Goal: Information Seeking & Learning: Learn about a topic

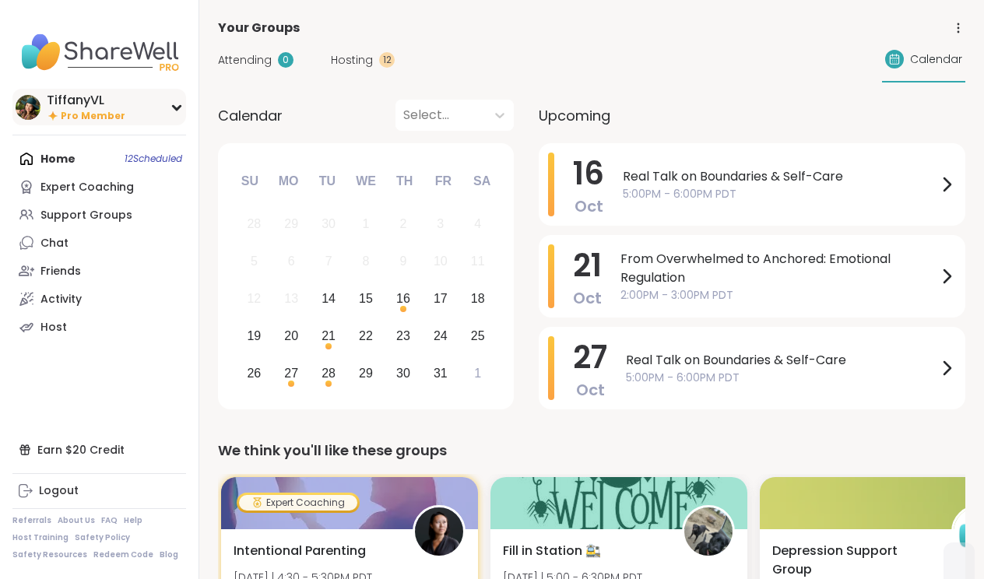
click at [135, 116] on div "TiffanyVL Pro Member" at bounding box center [99, 107] width 174 height 37
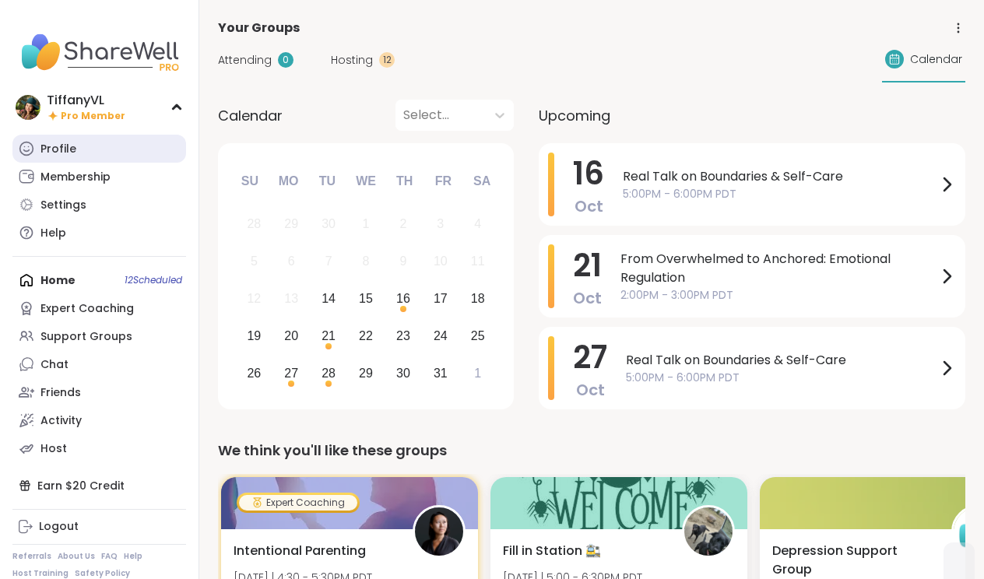
click at [118, 151] on link "Profile" at bounding box center [99, 149] width 174 height 28
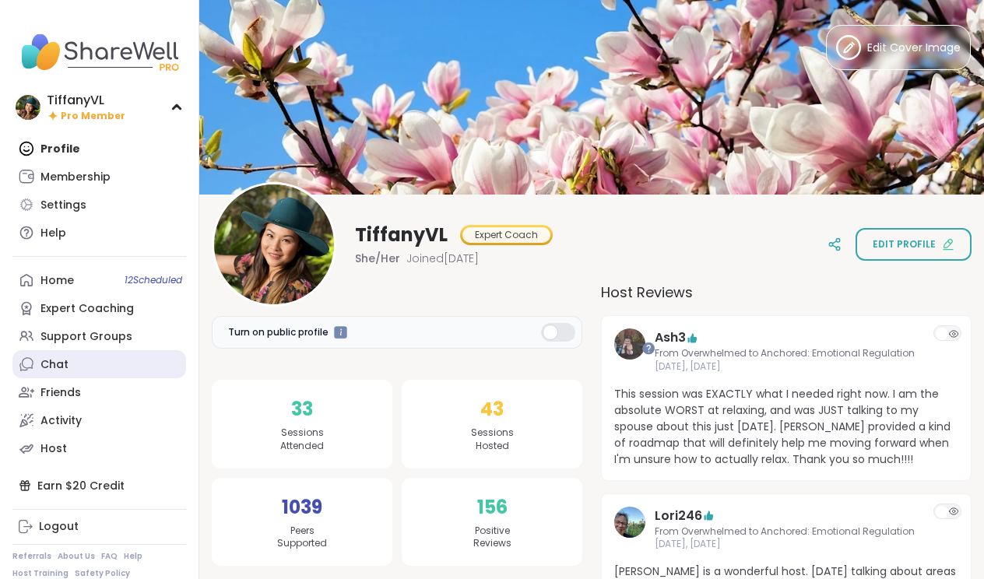
click at [61, 368] on div "Chat" at bounding box center [54, 365] width 28 height 16
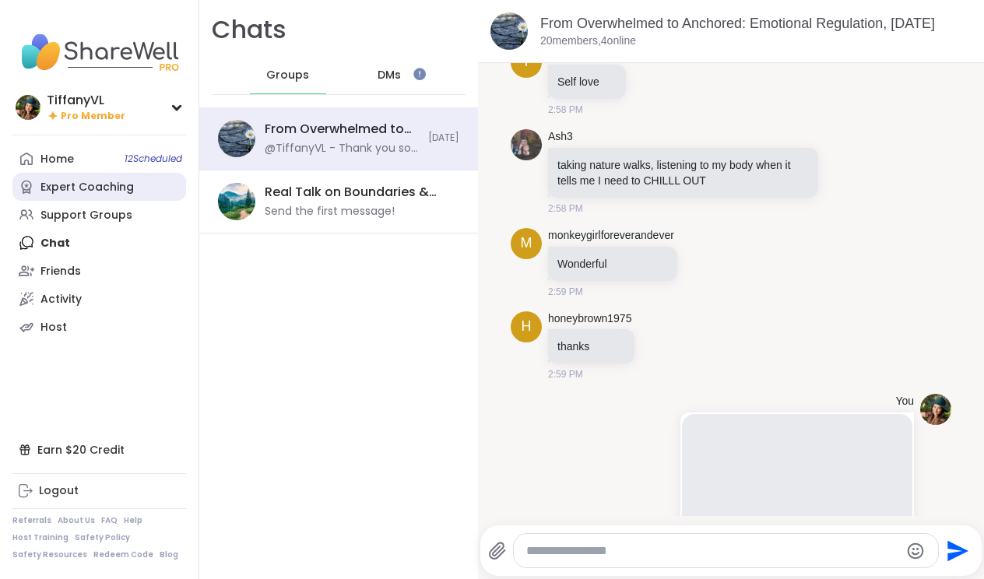
click at [100, 178] on link "Expert Coaching" at bounding box center [99, 187] width 174 height 28
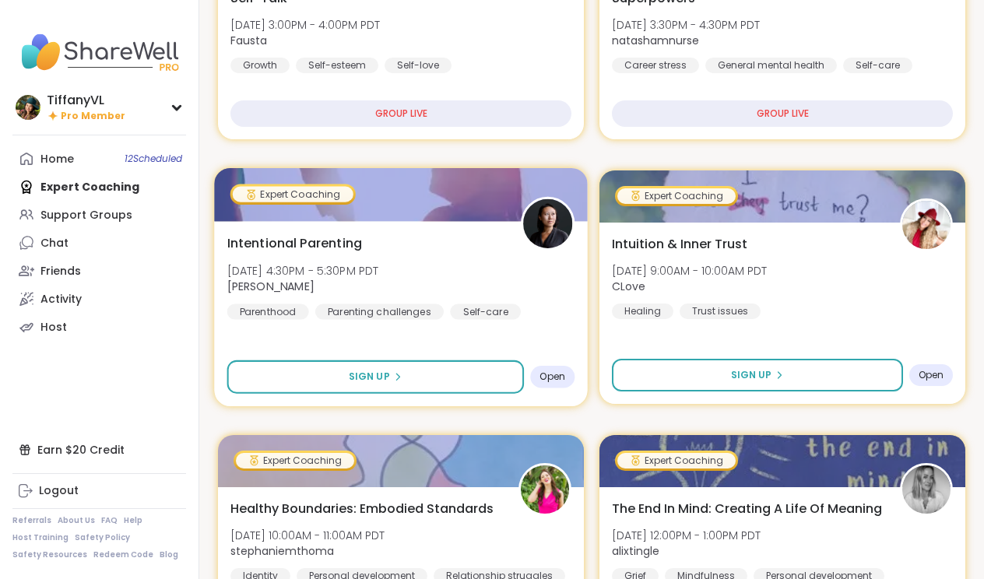
scroll to position [328, 0]
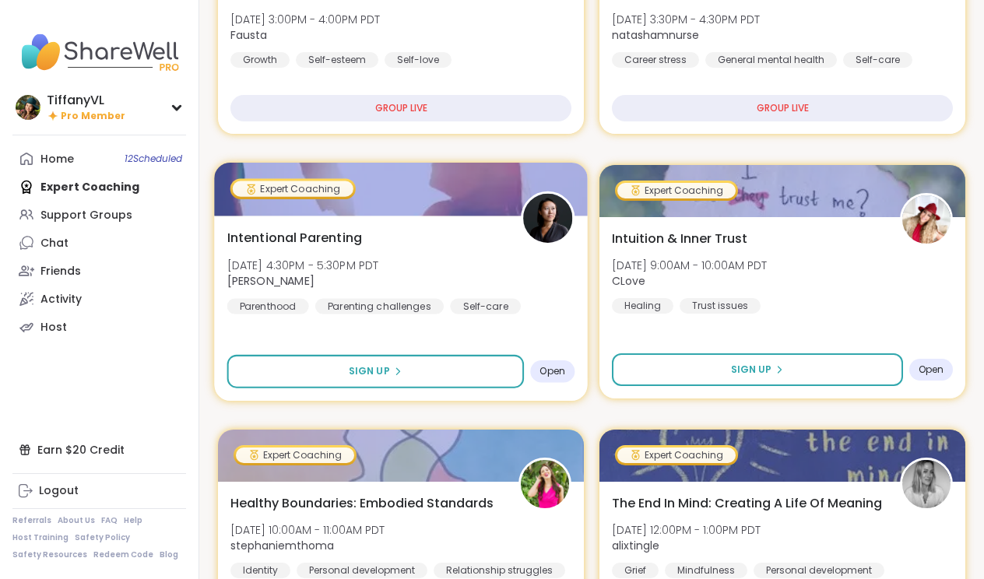
click at [552, 206] on img at bounding box center [547, 218] width 49 height 49
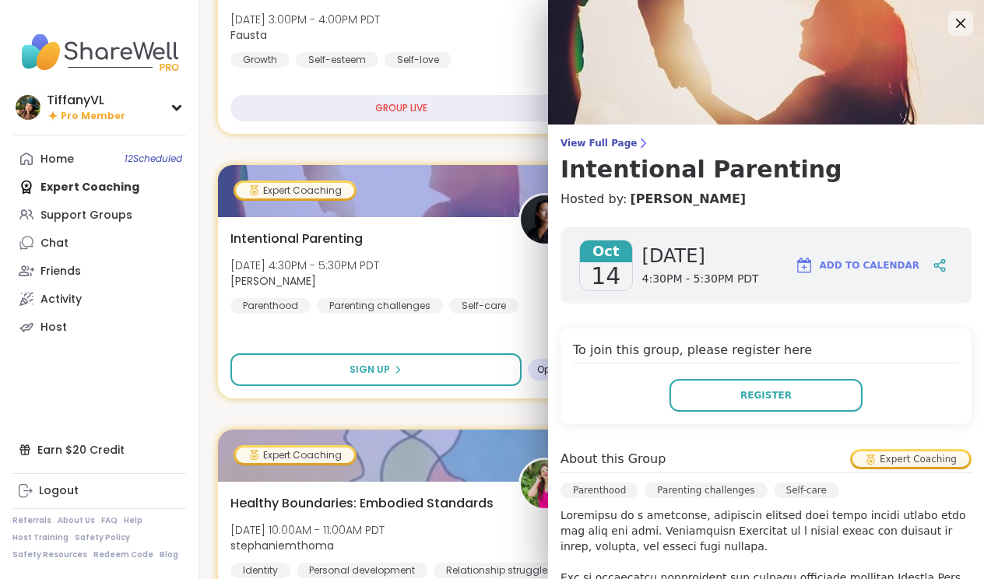
scroll to position [0, 0]
click at [960, 19] on icon at bounding box center [960, 22] width 19 height 19
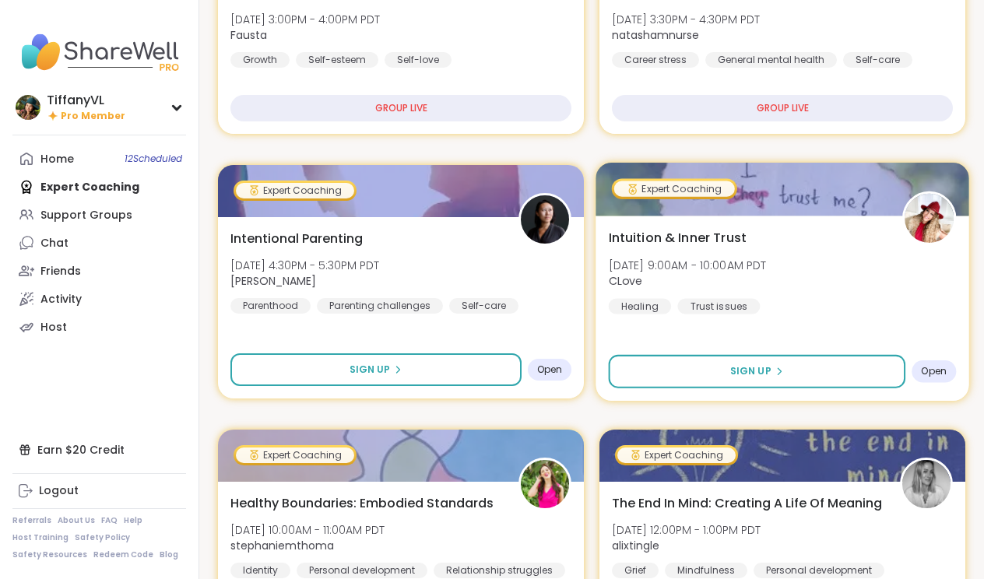
click at [909, 224] on img at bounding box center [929, 218] width 49 height 49
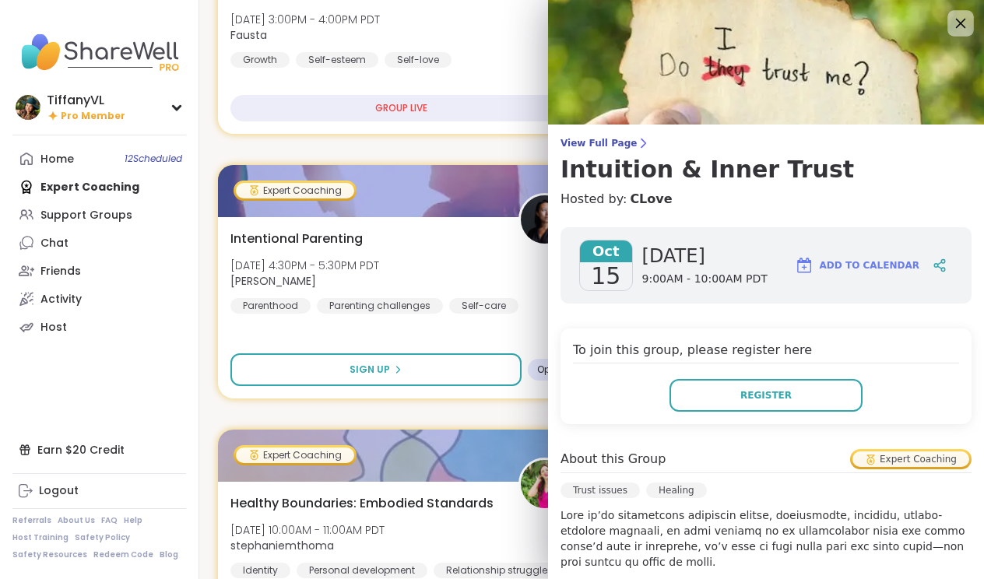
click at [958, 19] on icon at bounding box center [960, 22] width 19 height 19
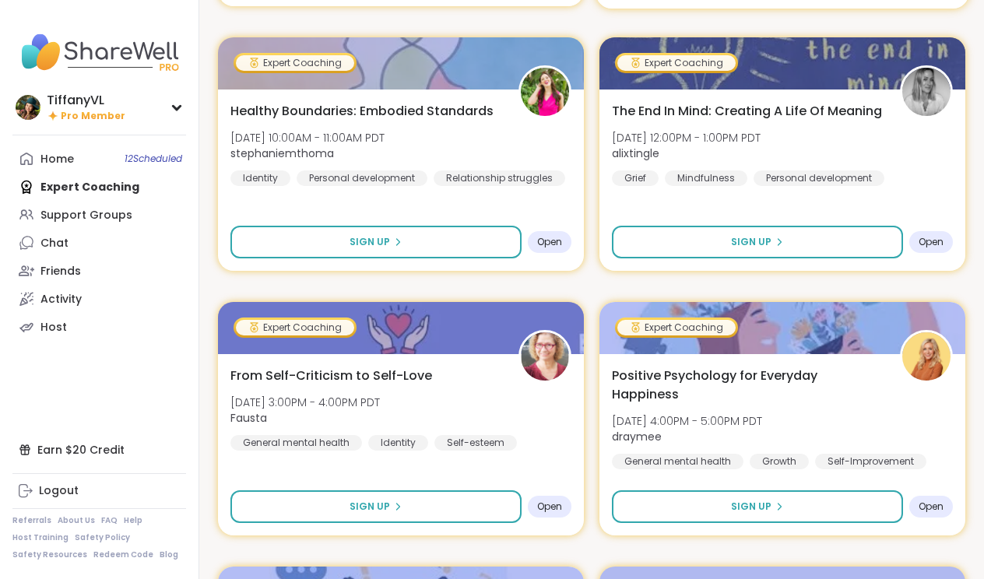
scroll to position [673, 0]
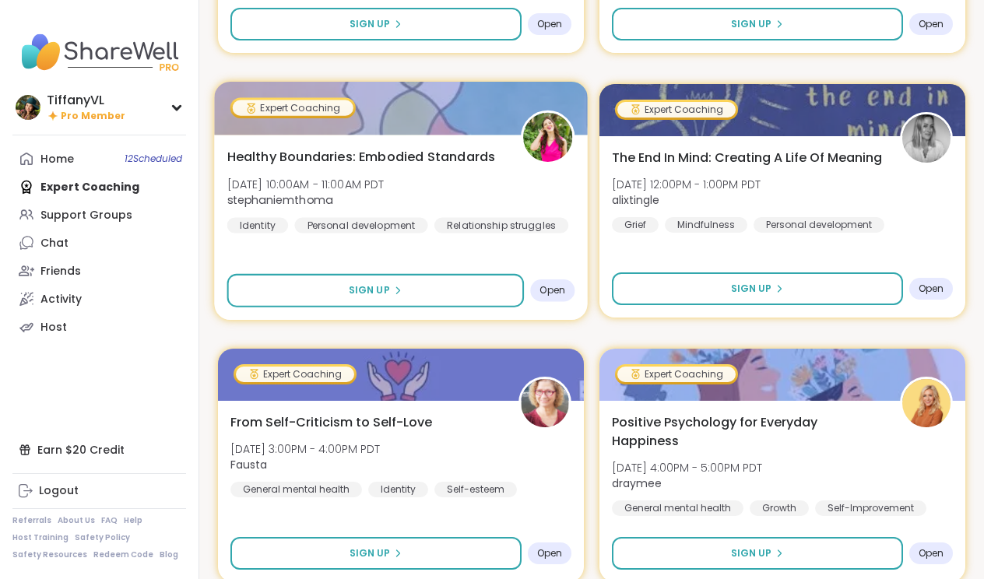
click at [535, 142] on img at bounding box center [547, 137] width 49 height 49
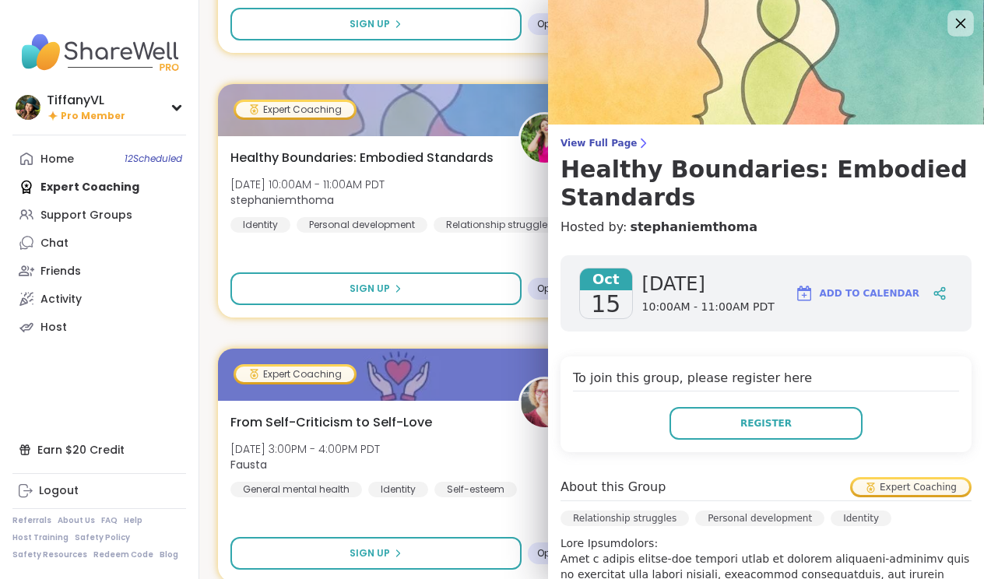
scroll to position [0, 0]
click at [959, 33] on div at bounding box center [960, 23] width 26 height 26
click at [957, 19] on icon at bounding box center [961, 24] width 10 height 10
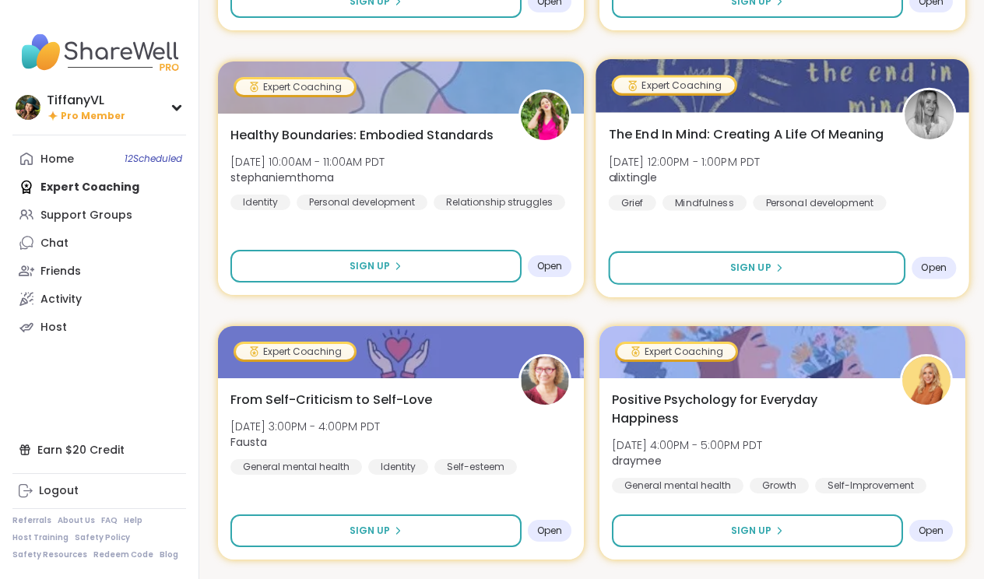
scroll to position [700, 0]
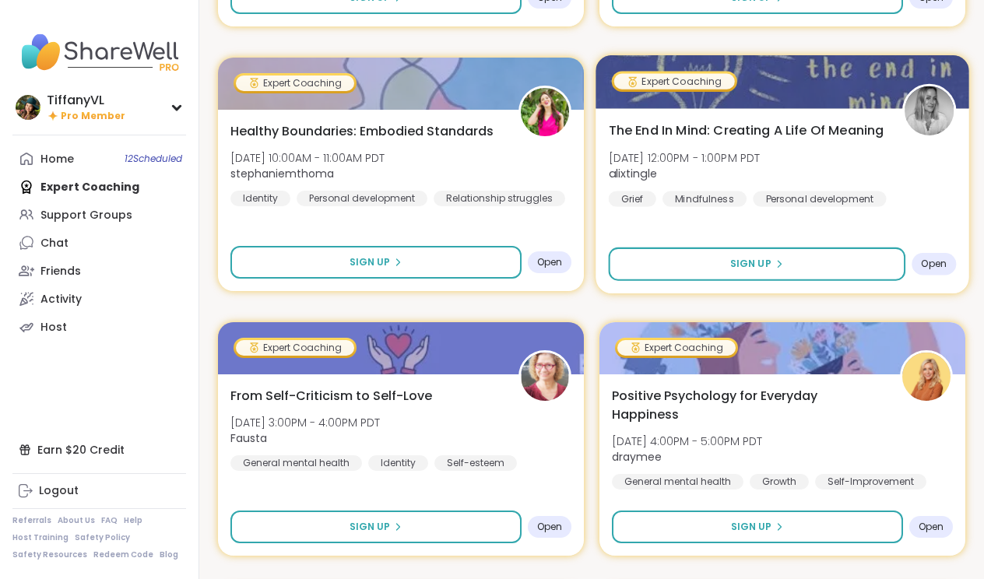
click at [910, 105] on img at bounding box center [929, 110] width 49 height 49
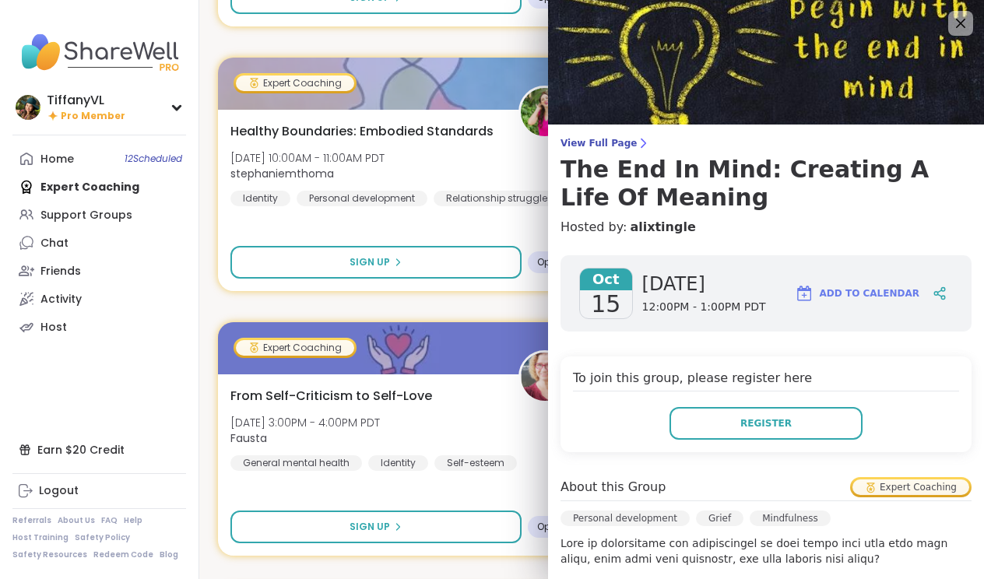
scroll to position [0, 0]
click at [956, 28] on icon at bounding box center [961, 24] width 10 height 10
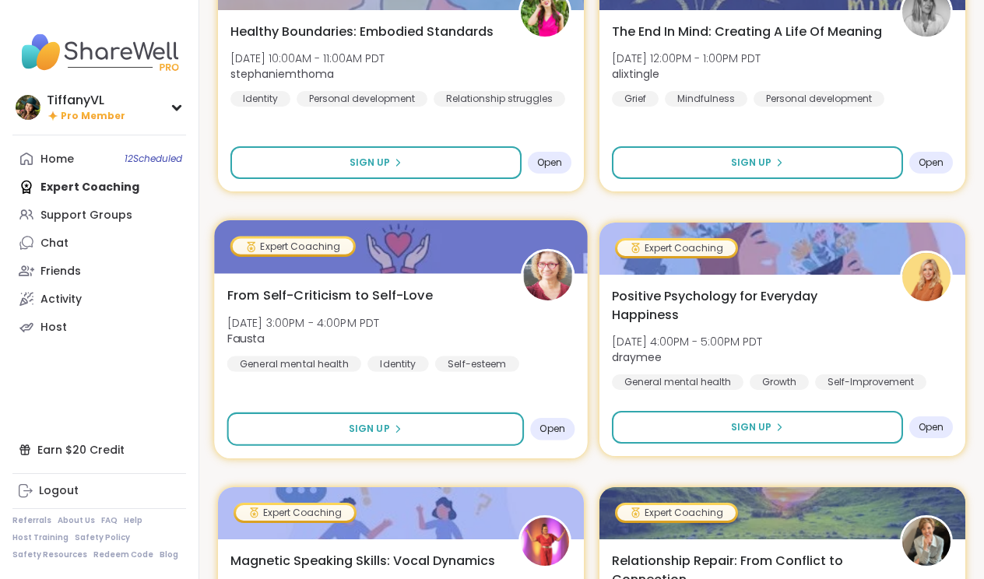
scroll to position [795, 0]
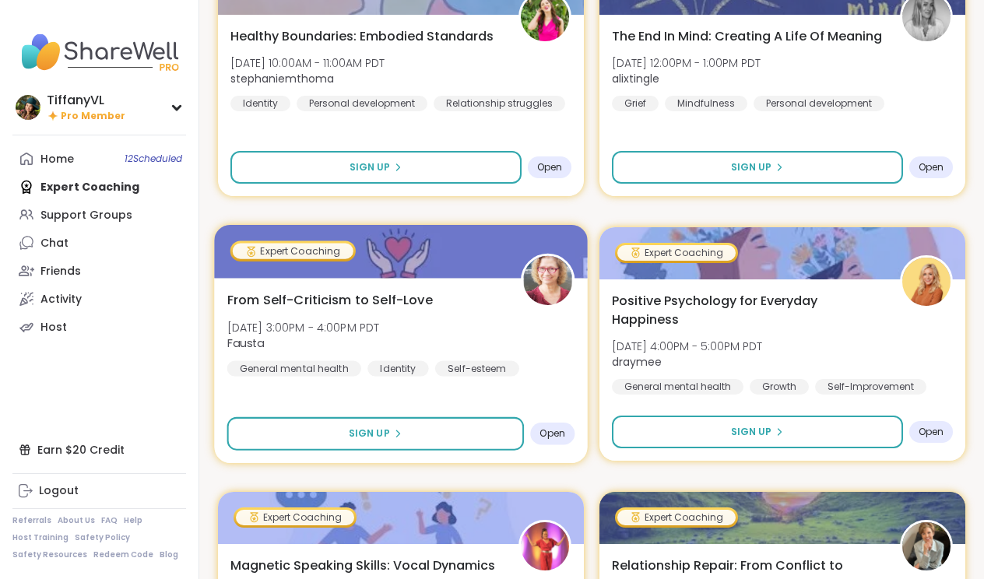
click at [549, 274] on img at bounding box center [547, 280] width 49 height 49
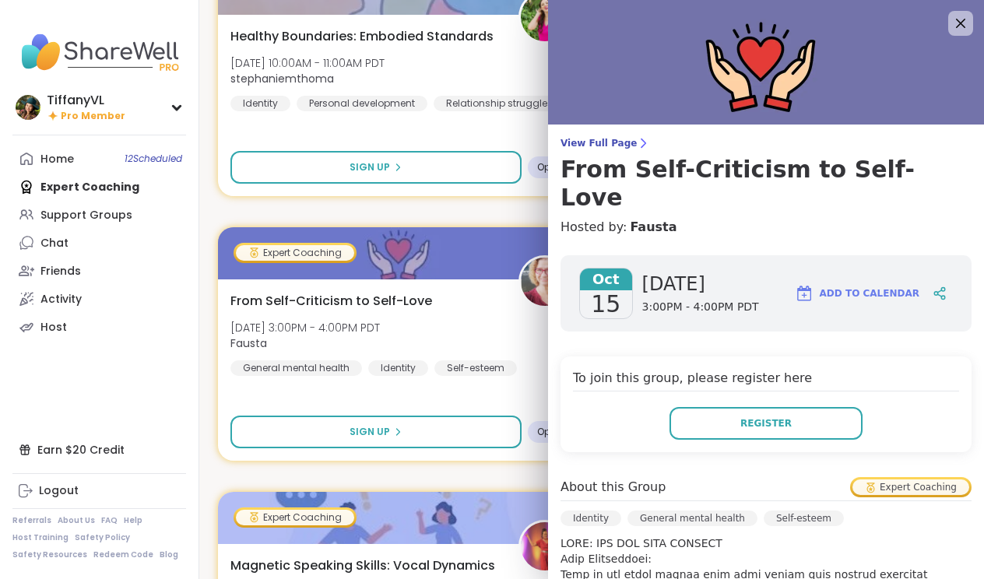
scroll to position [0, 0]
click at [957, 21] on icon at bounding box center [960, 22] width 19 height 19
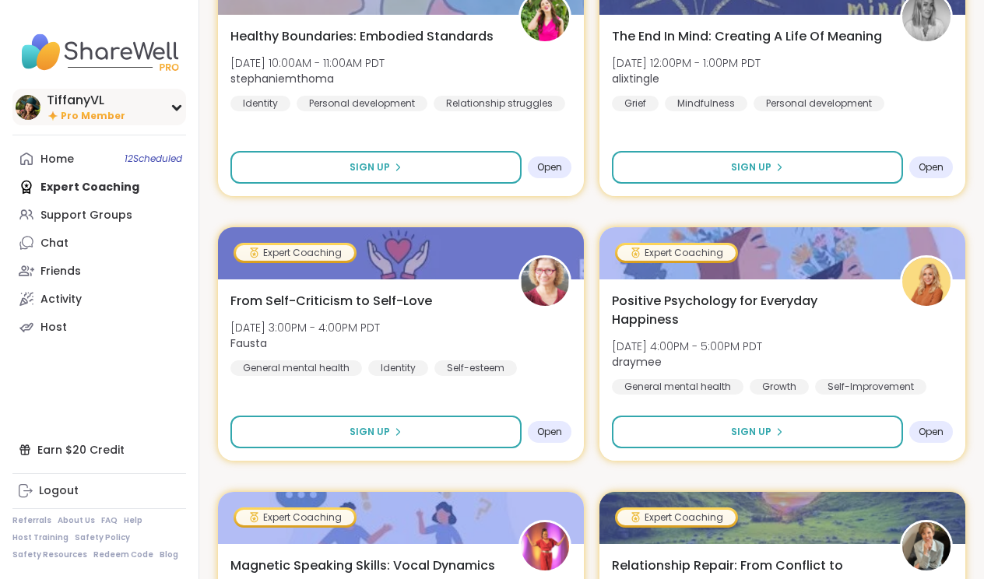
click at [162, 108] on div "TiffanyVL Pro Member" at bounding box center [99, 107] width 174 height 37
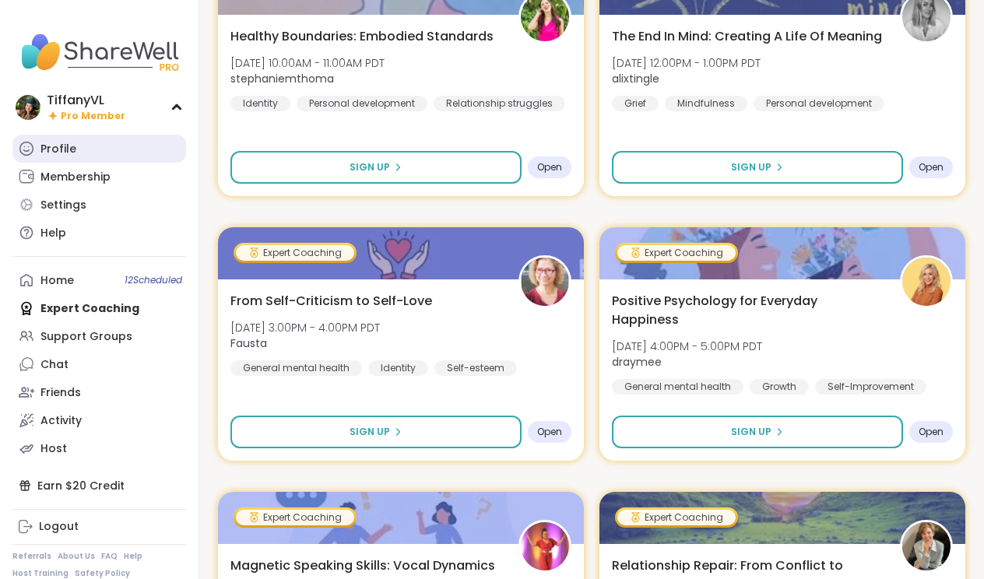
click at [76, 142] on link "Profile" at bounding box center [99, 149] width 174 height 28
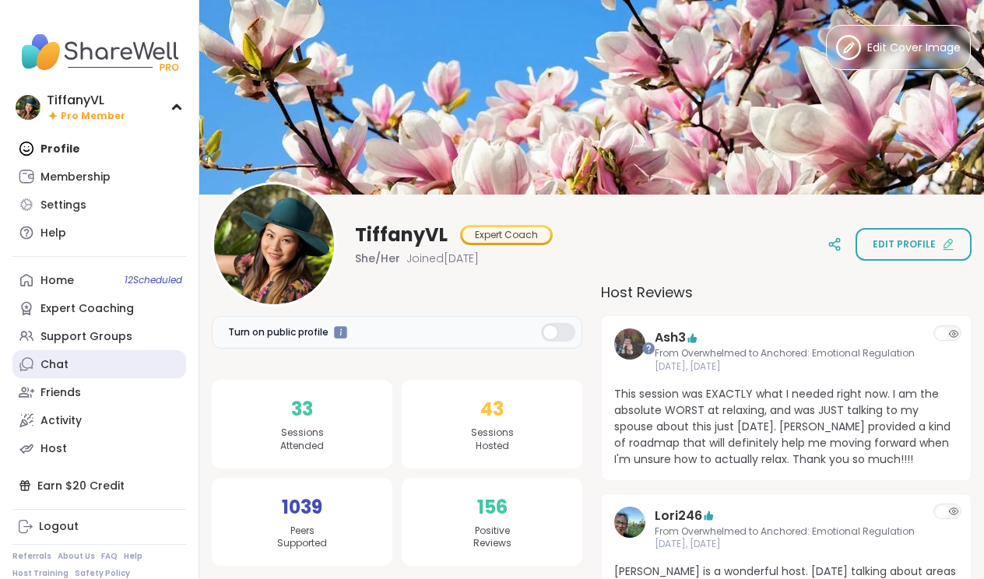
click at [71, 363] on link "Chat" at bounding box center [99, 364] width 174 height 28
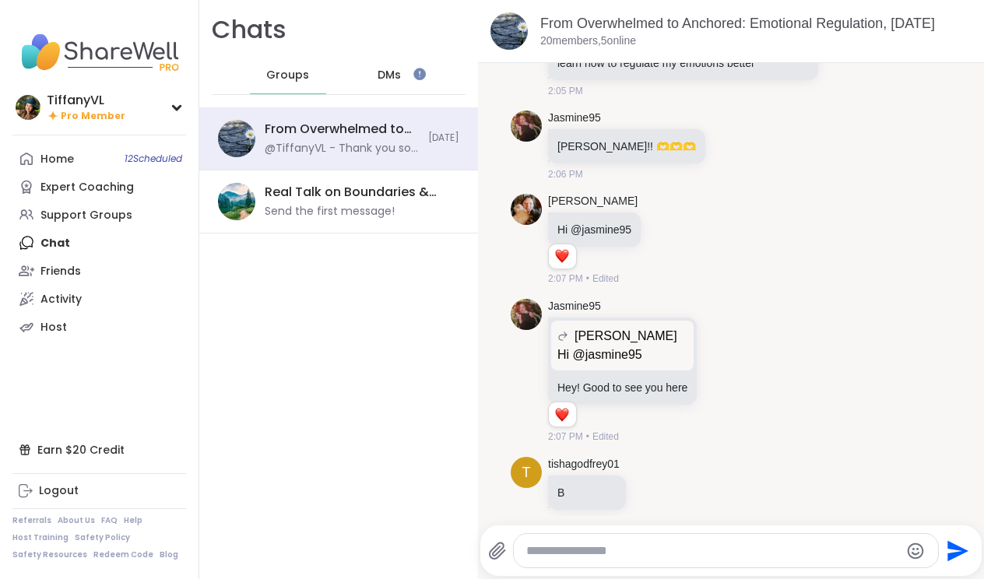
scroll to position [381, 0]
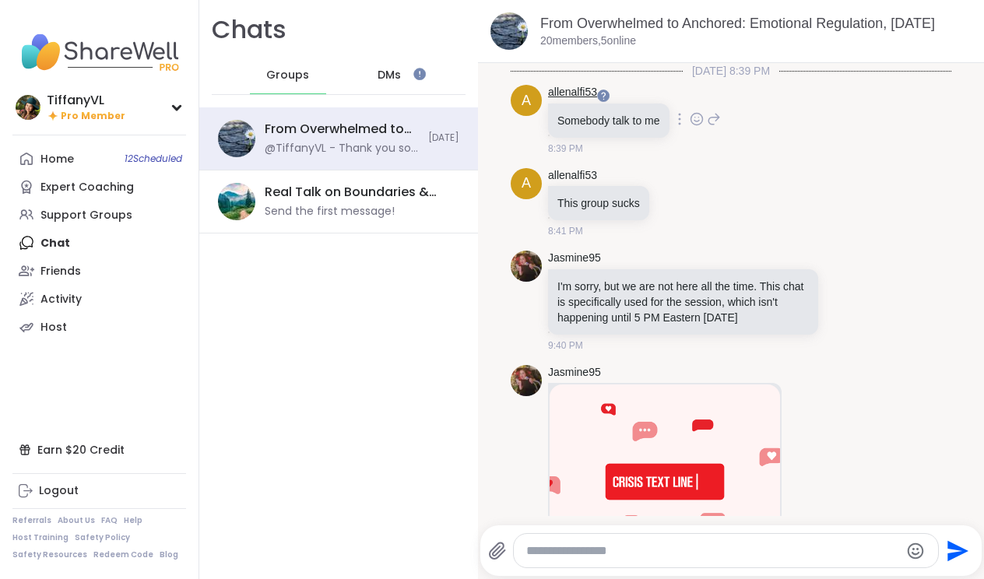
click at [570, 93] on link "allenalfi53" at bounding box center [572, 93] width 49 height 16
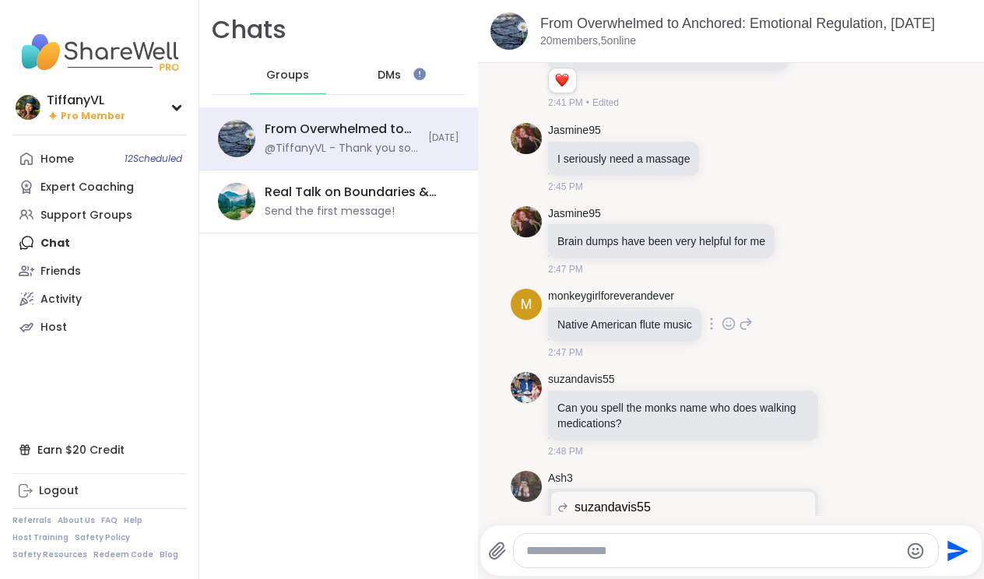
scroll to position [5678, 0]
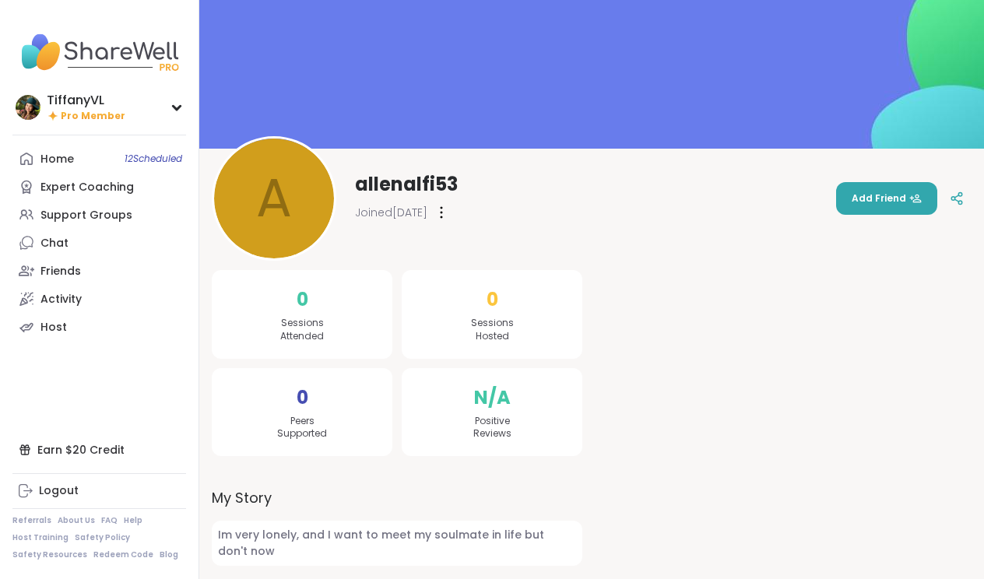
scroll to position [46, 0]
